Goal: Complete application form

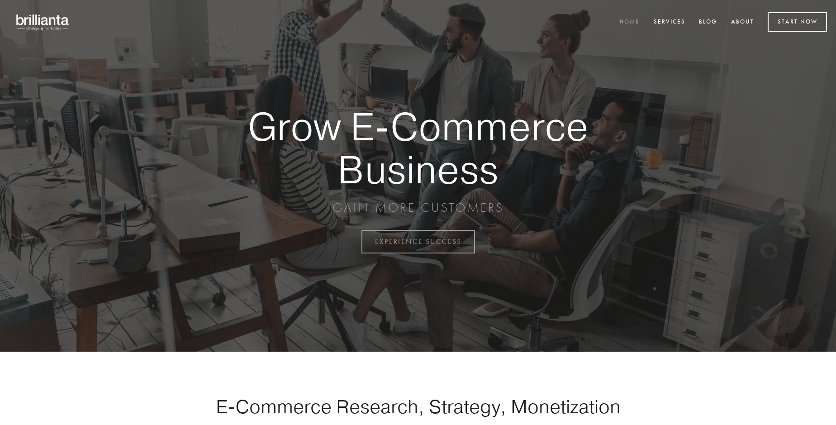
scroll to position [2370, 0]
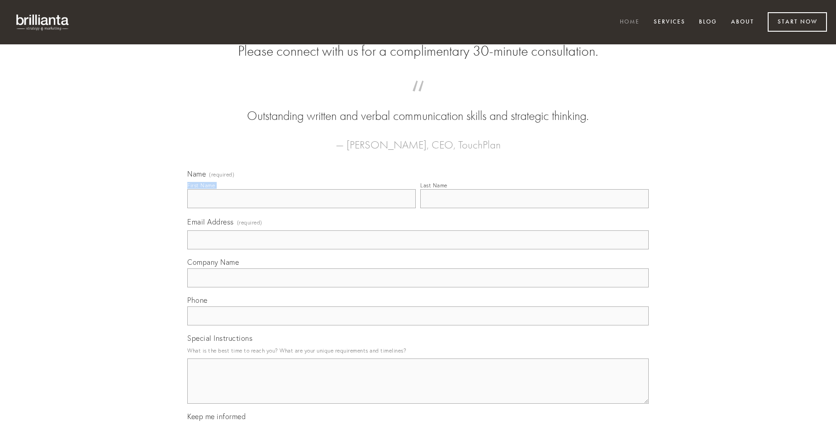
type input "[PERSON_NAME]"
click at [534, 208] on input "Last Name" at bounding box center [534, 198] width 228 height 19
type input "[PERSON_NAME]"
click at [418, 249] on input "Email Address (required)" at bounding box center [417, 239] width 461 height 19
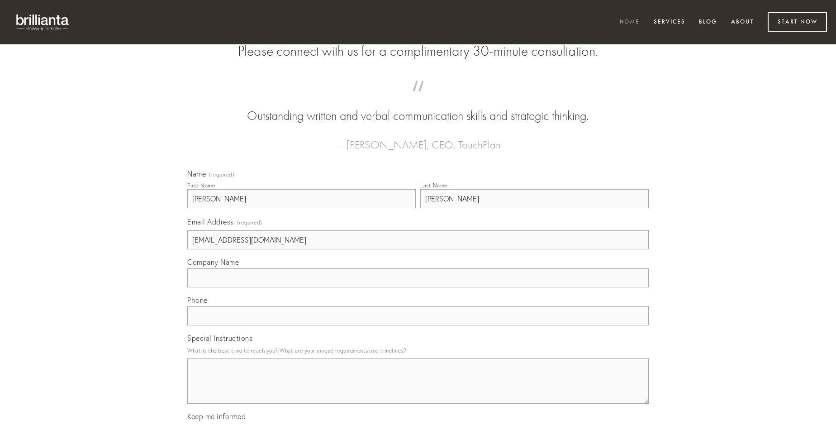
type input "[EMAIL_ADDRESS][DOMAIN_NAME]"
click at [418, 287] on input "Company Name" at bounding box center [417, 277] width 461 height 19
type input "talus"
click at [418, 325] on input "text" at bounding box center [417, 315] width 461 height 19
click at [418, 389] on textarea "Special Instructions" at bounding box center [417, 380] width 461 height 45
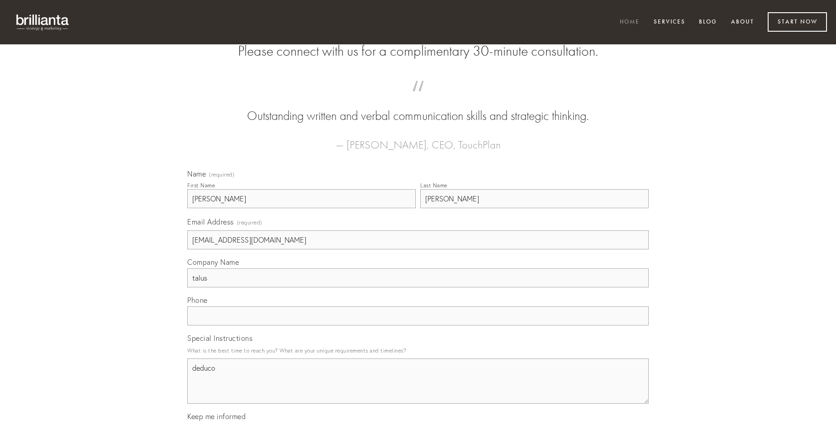
type textarea "deduco"
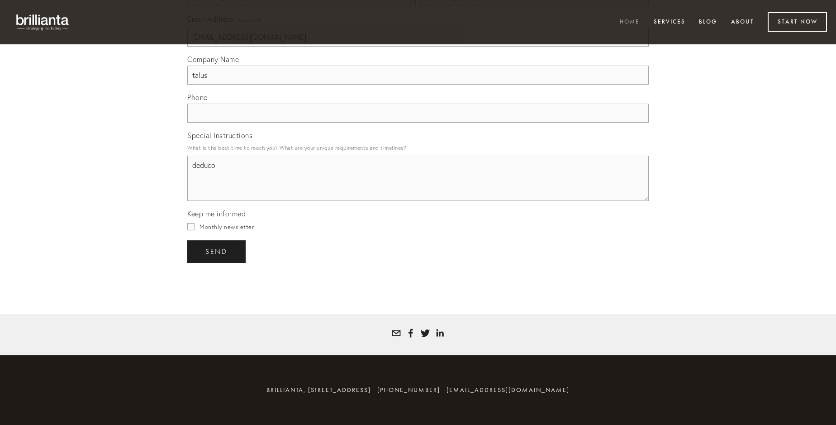
click at [217, 251] on span "send" at bounding box center [216, 251] width 22 height 8
